Goal: Information Seeking & Learning: Learn about a topic

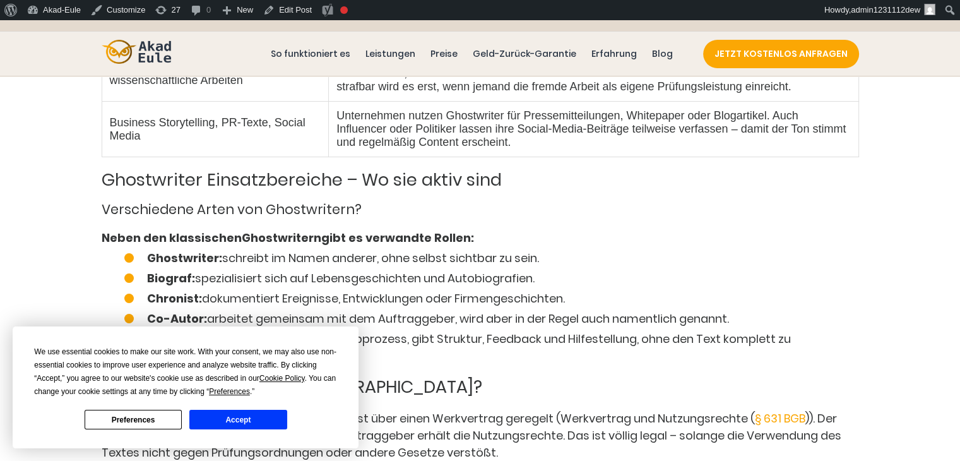
scroll to position [1703, 0]
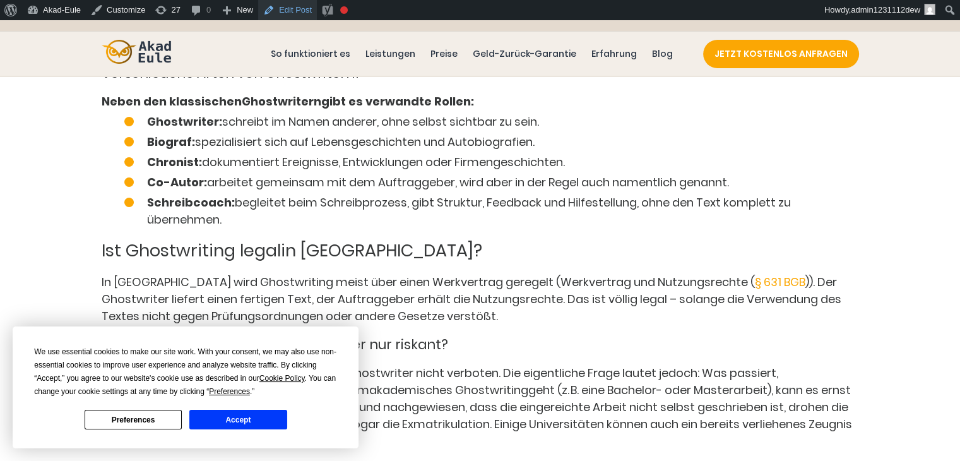
drag, startPoint x: 283, startPoint y: 13, endPoint x: 281, endPoint y: 53, distance: 39.8
click at [283, 13] on link "Edit Post" at bounding box center [287, 10] width 59 height 20
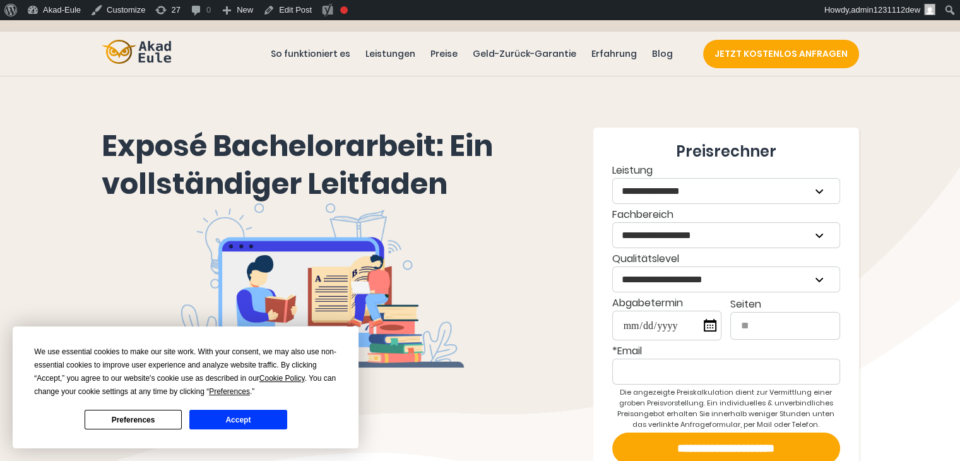
drag, startPoint x: 217, startPoint y: 419, endPoint x: 226, endPoint y: 410, distance: 12.9
click at [218, 419] on button "Accept" at bounding box center [237, 419] width 97 height 20
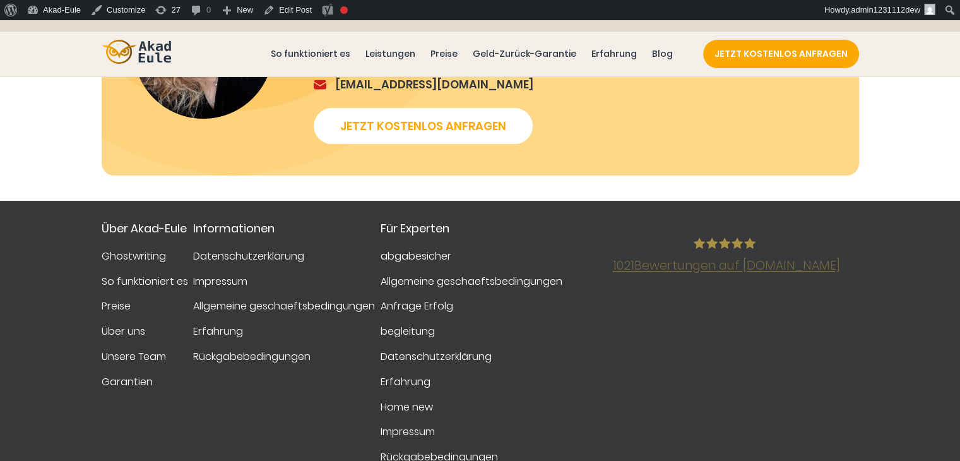
scroll to position [5047, 0]
